Goal: Check status: Check status

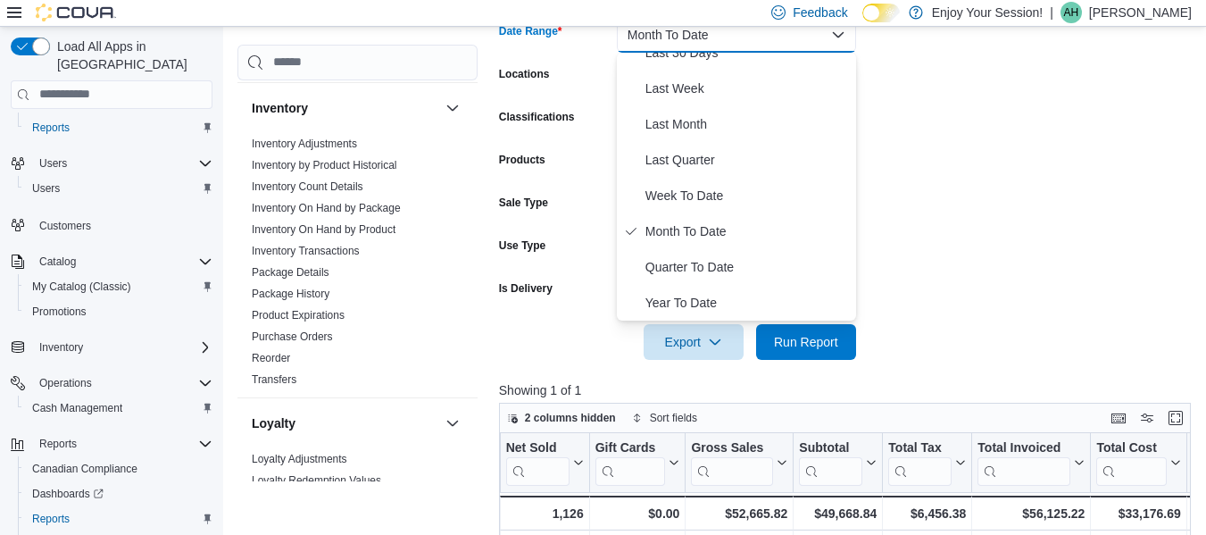
scroll to position [380, 0]
click at [342, 205] on link "Inventory On Hand by Package" at bounding box center [326, 208] width 149 height 12
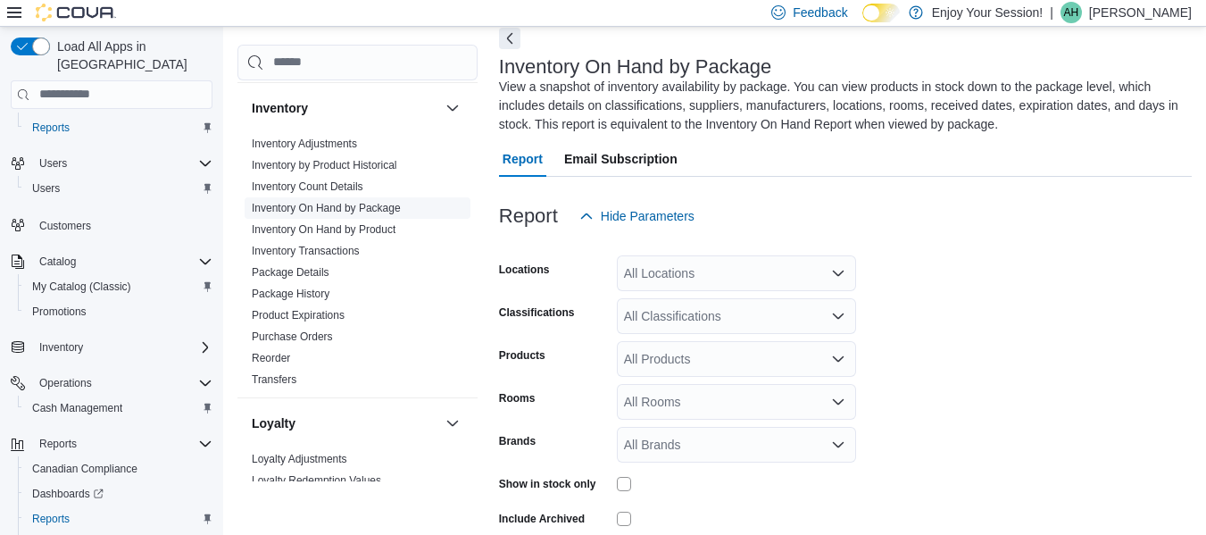
scroll to position [79, 0]
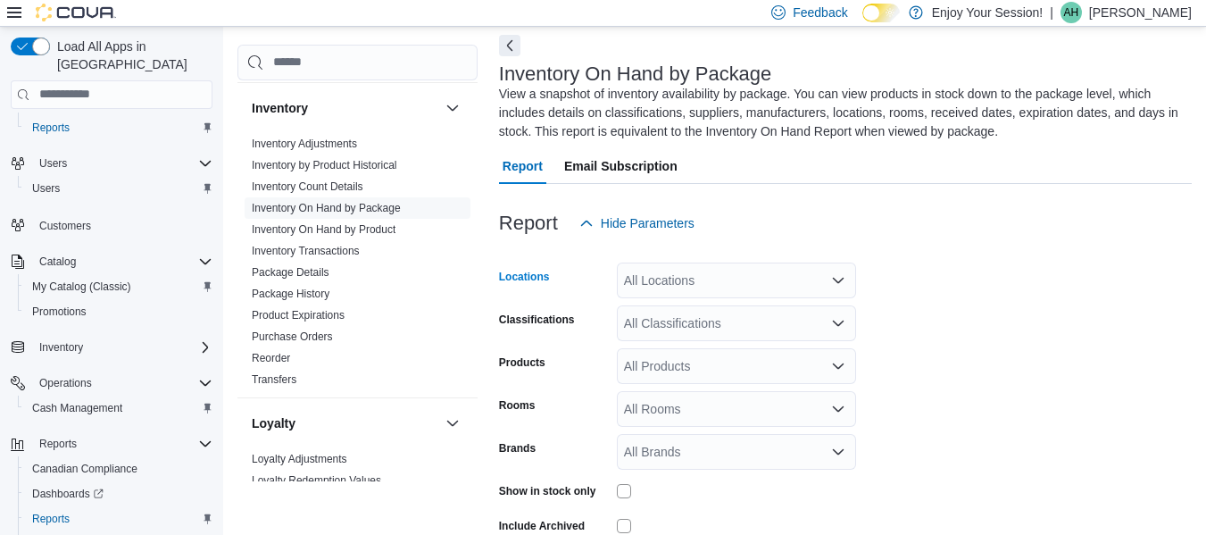
click at [723, 287] on div "All Locations" at bounding box center [736, 280] width 239 height 36
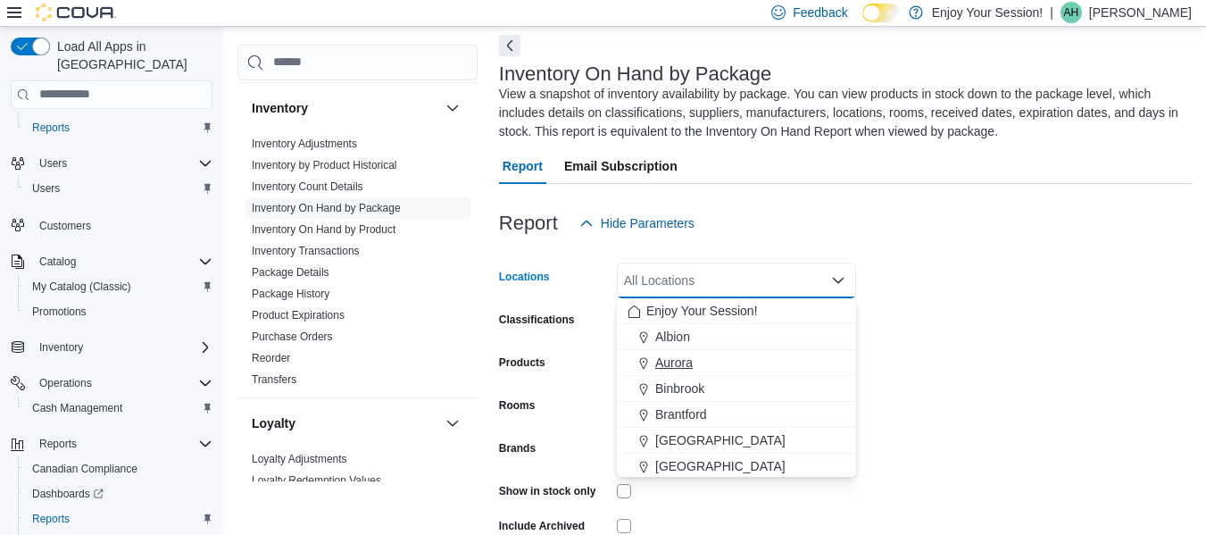
click at [691, 360] on span "Aurora" at bounding box center [673, 363] width 37 height 18
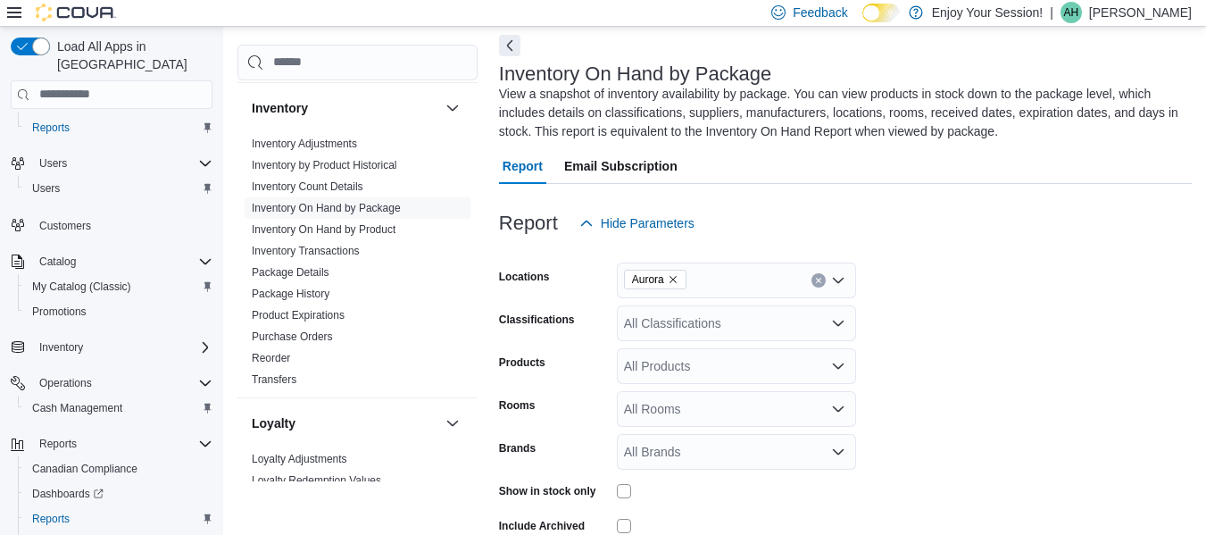
click at [986, 320] on form "Locations Aurora Classifications All Classifications Products All Products Room…" at bounding box center [845, 415] width 693 height 348
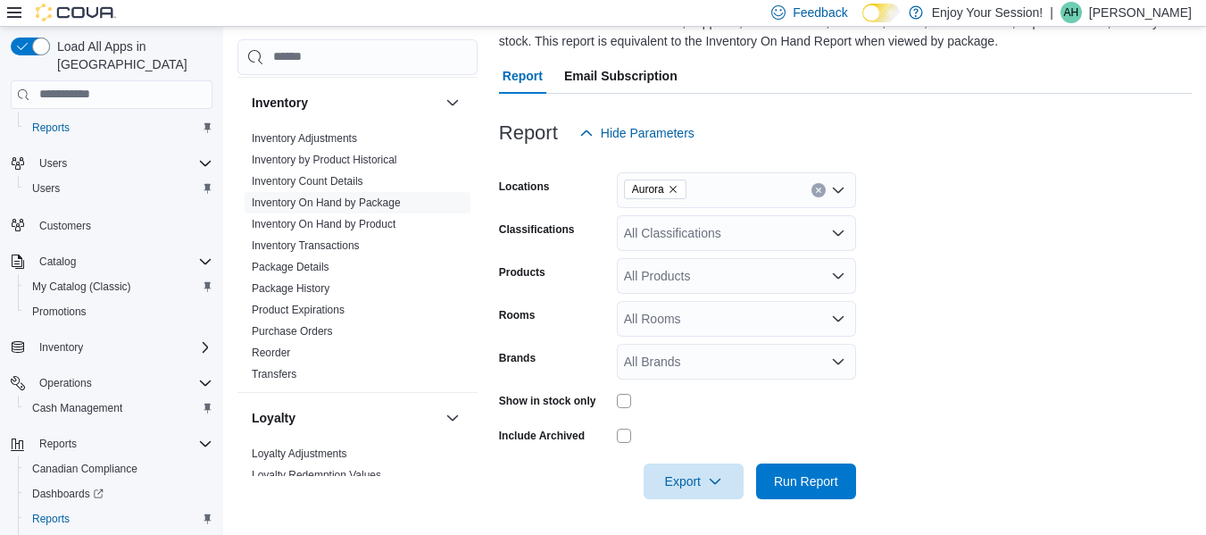
click at [778, 235] on div "All Classifications" at bounding box center [736, 233] width 239 height 36
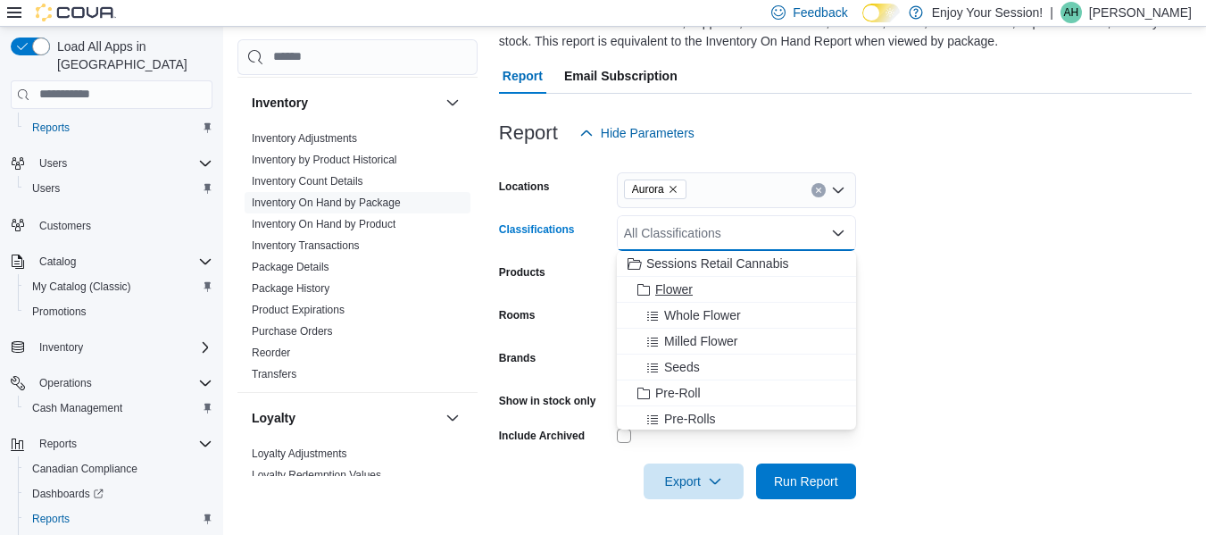
click at [715, 289] on div "Flower" at bounding box center [737, 289] width 218 height 18
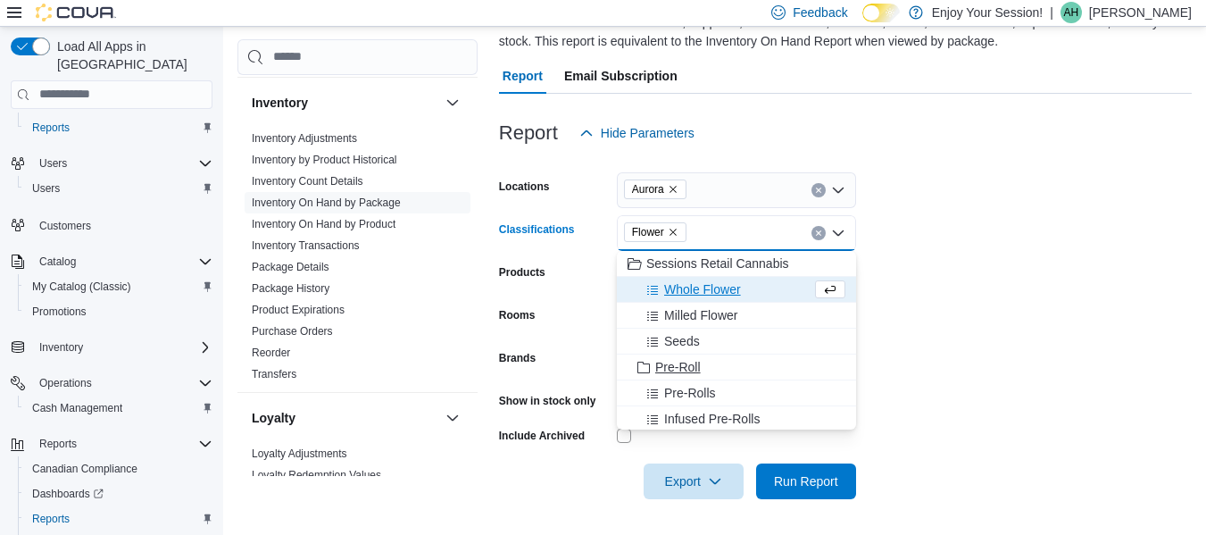
click at [695, 365] on span "Pre-Roll" at bounding box center [678, 367] width 46 height 18
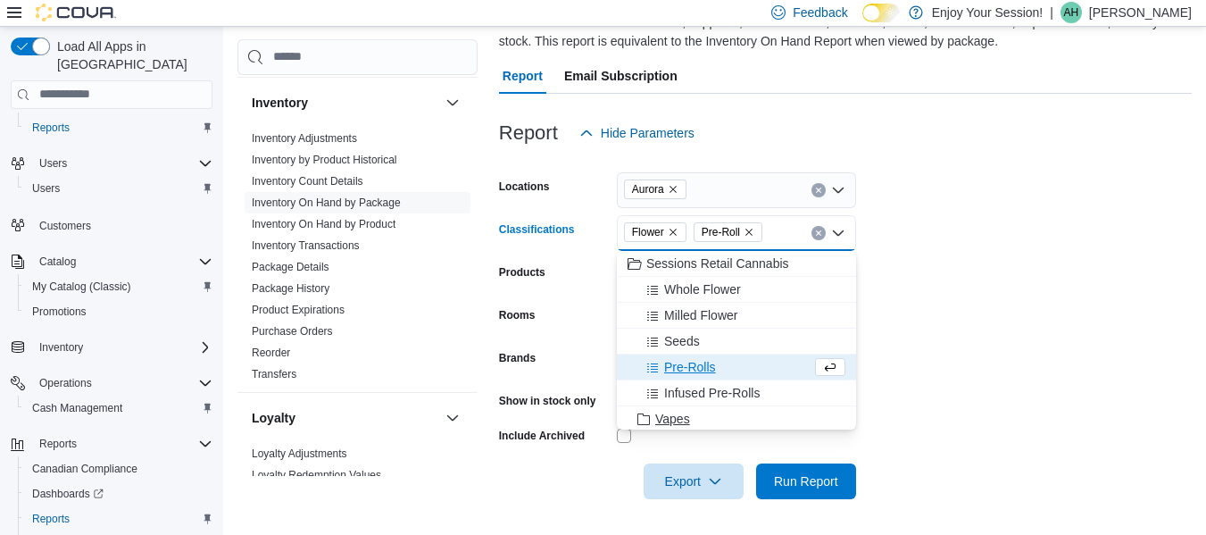
click at [662, 420] on span "Vapes" at bounding box center [672, 419] width 35 height 18
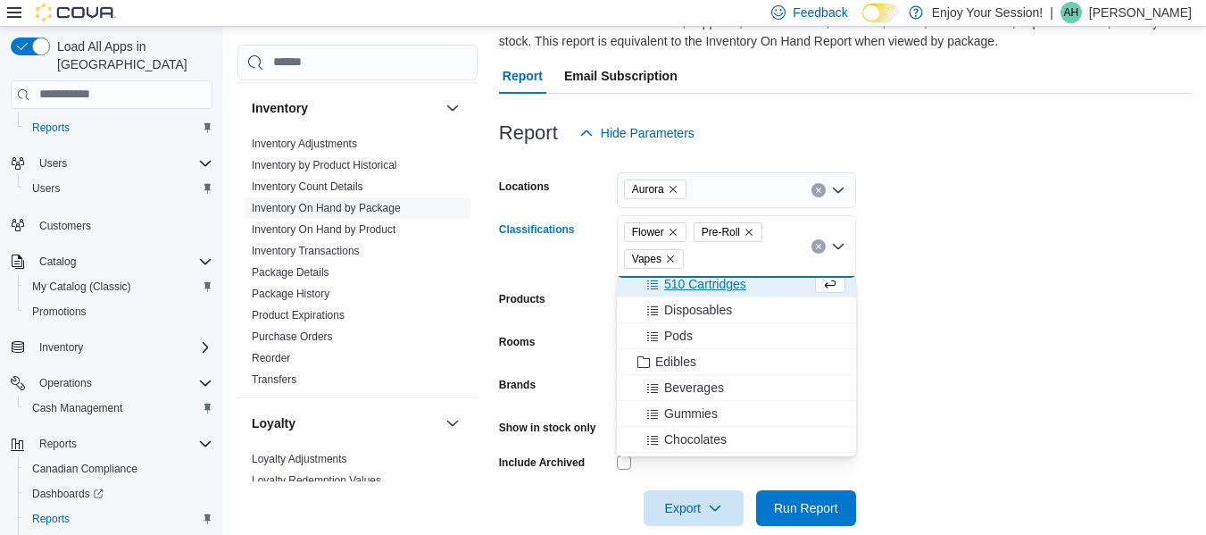
scroll to position [167, 0]
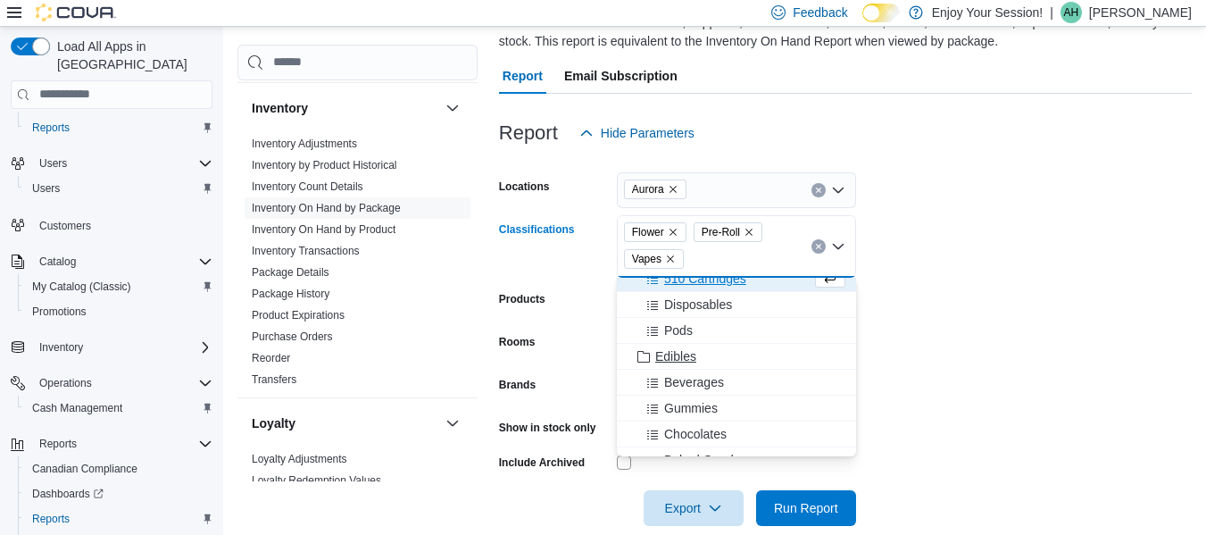
click at [679, 353] on span "Edibles" at bounding box center [675, 356] width 41 height 18
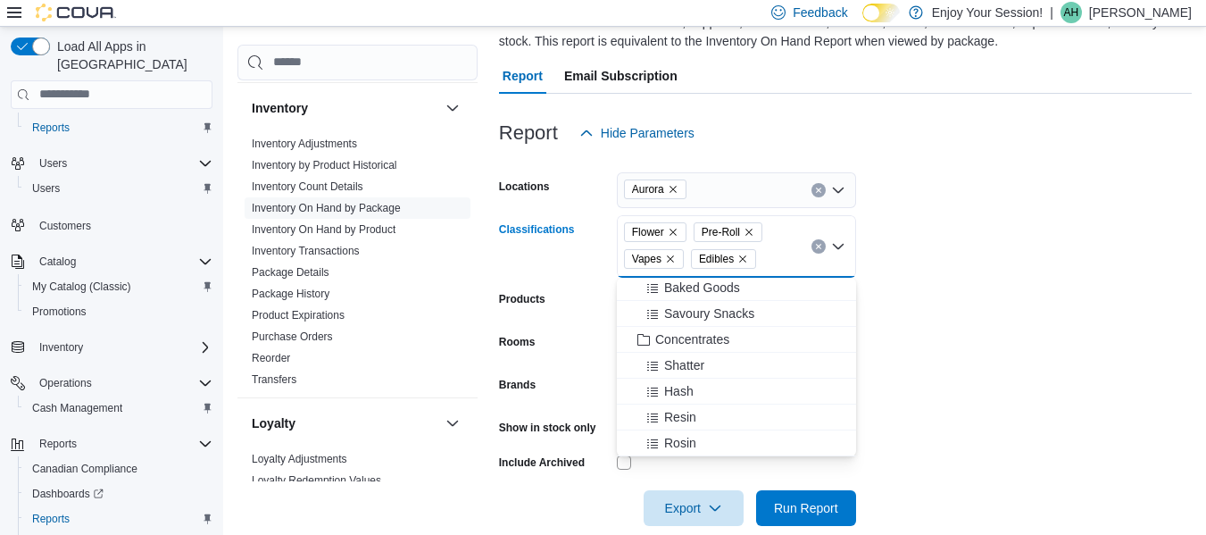
scroll to position [314, 0]
click at [710, 342] on span "Concentrates" at bounding box center [692, 338] width 74 height 18
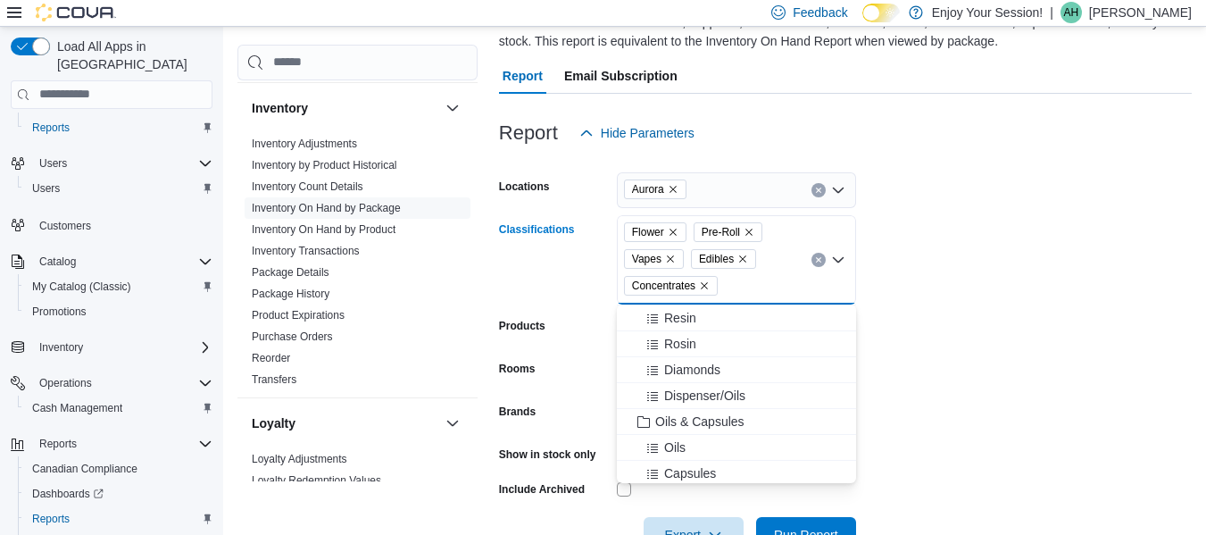
scroll to position [463, 0]
click at [722, 371] on span "Oils & Capsules" at bounding box center [699, 371] width 89 height 18
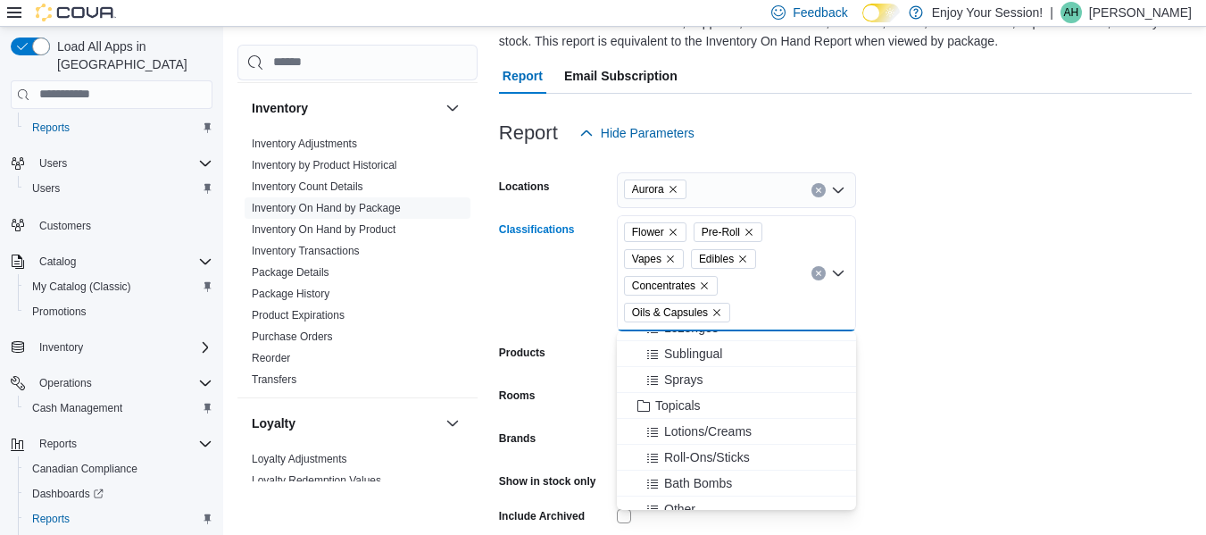
scroll to position [645, 0]
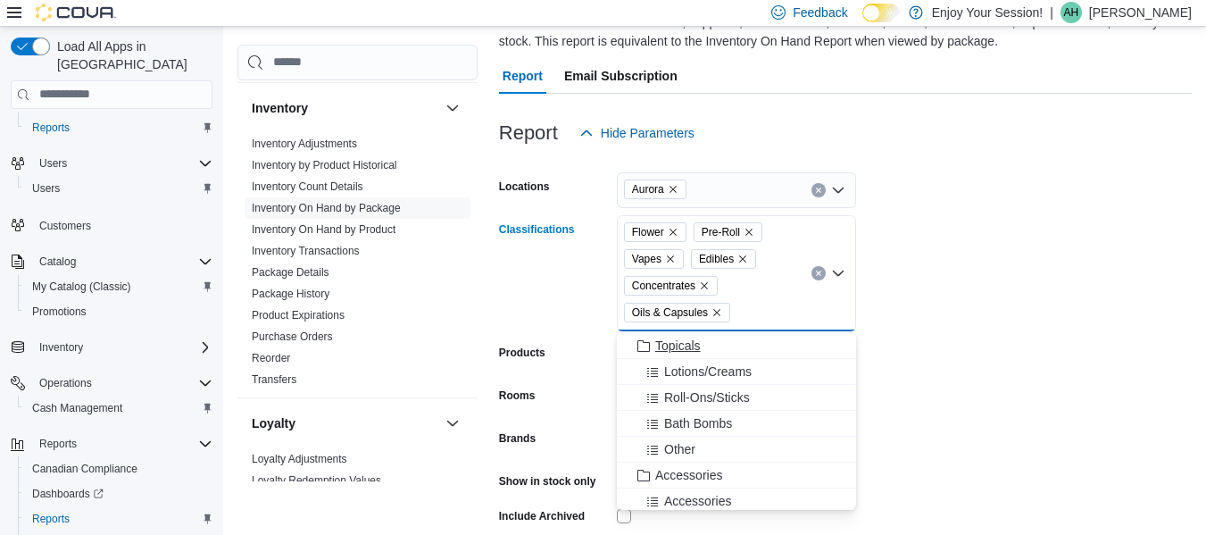
click at [673, 345] on span "Topicals" at bounding box center [678, 346] width 46 height 18
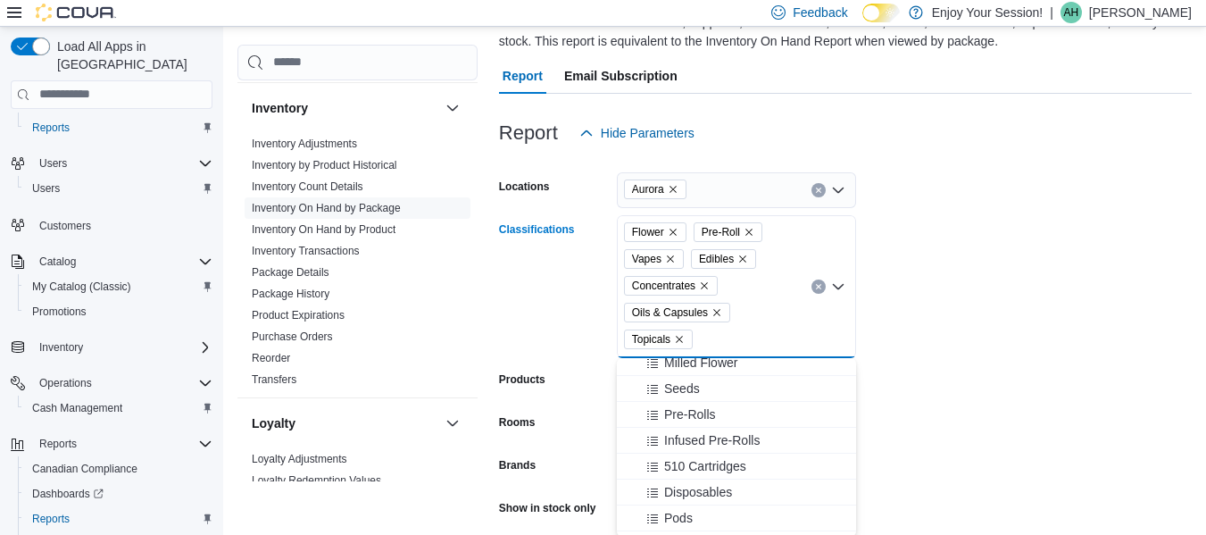
scroll to position [0, 0]
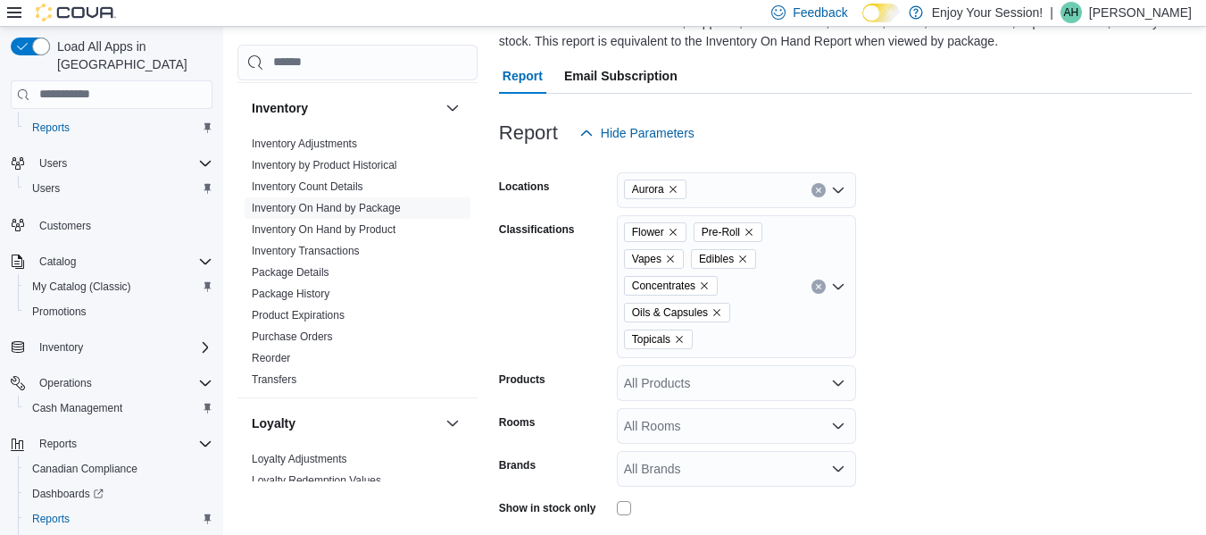
click at [953, 273] on form "Locations Aurora Classifications Flower Pre-Roll Vapes Edibles Concentrates Oil…" at bounding box center [845, 378] width 693 height 455
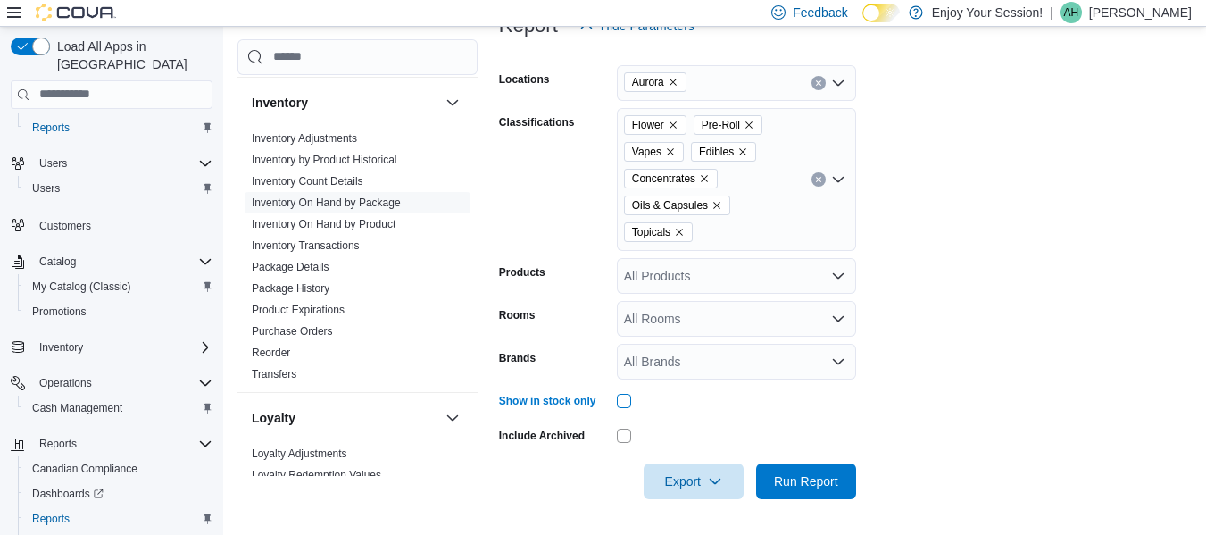
scroll to position [275, 0]
click at [799, 478] on span "Run Report" at bounding box center [806, 481] width 64 height 18
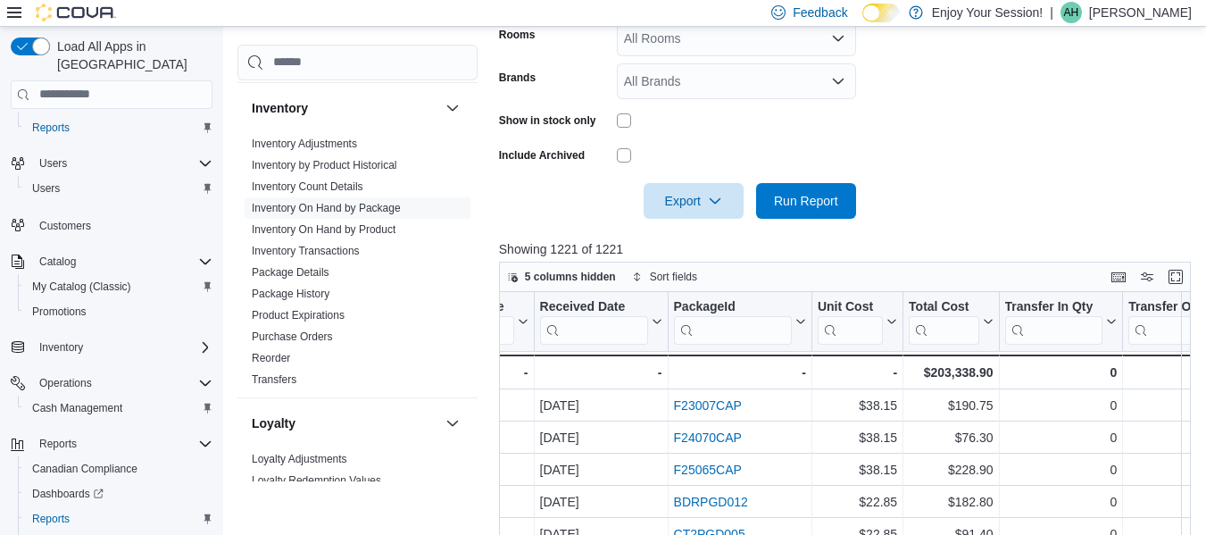
scroll to position [0, 770]
